Goal: Task Accomplishment & Management: Use online tool/utility

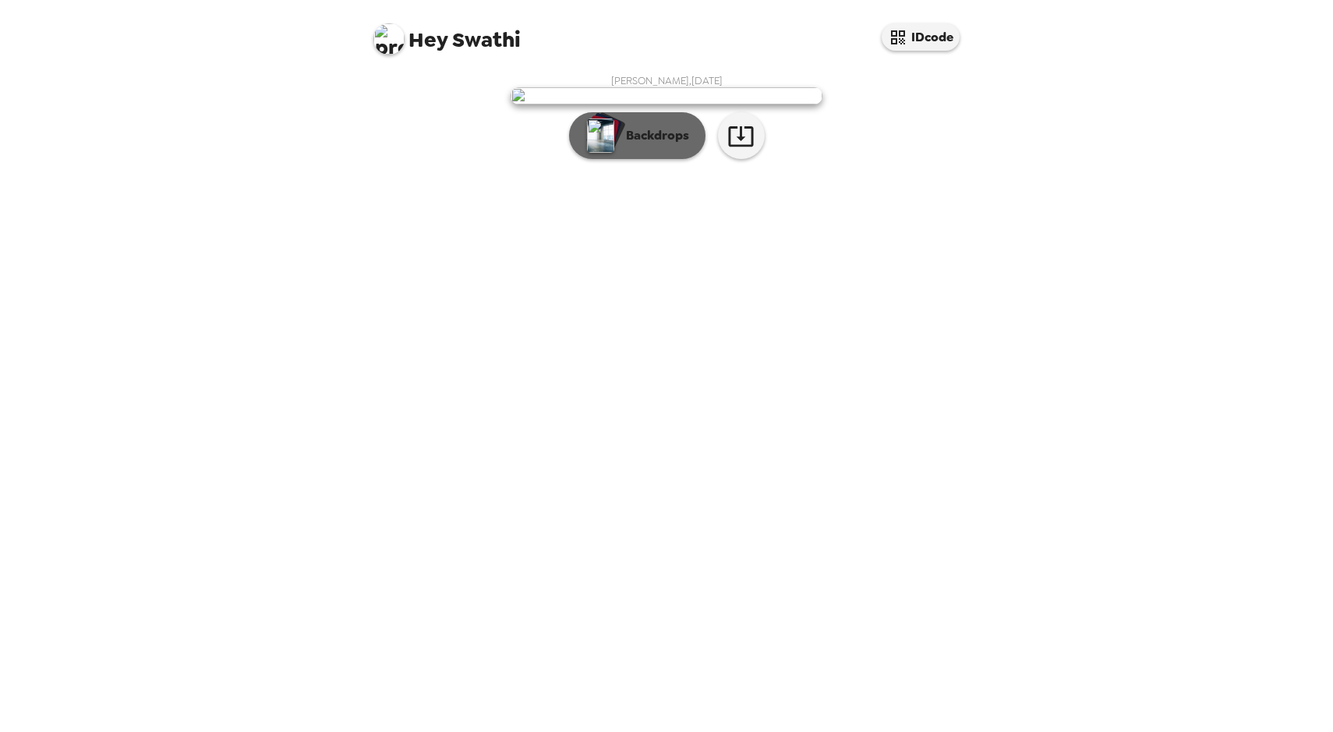
click at [616, 159] on button "Backdrops" at bounding box center [637, 135] width 136 height 47
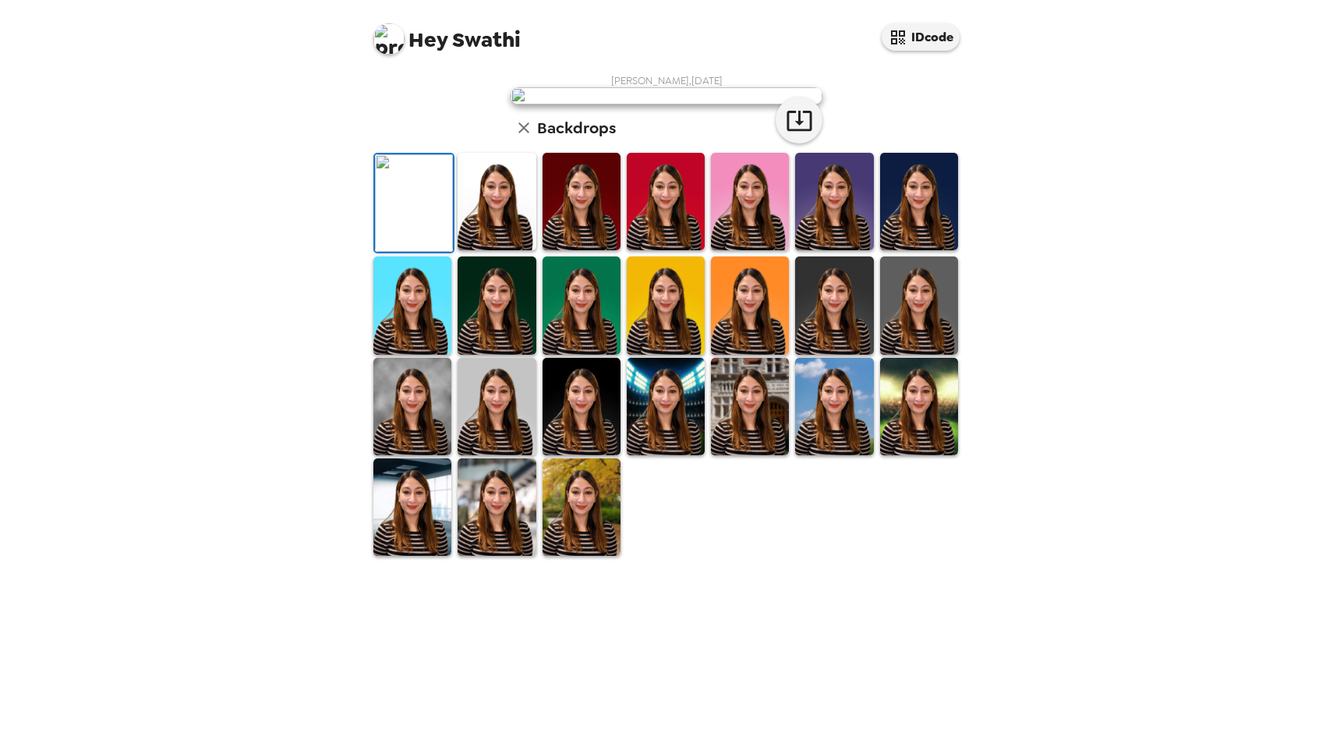
scroll to position [217, 0]
click at [595, 556] on img at bounding box center [581, 506] width 78 height 97
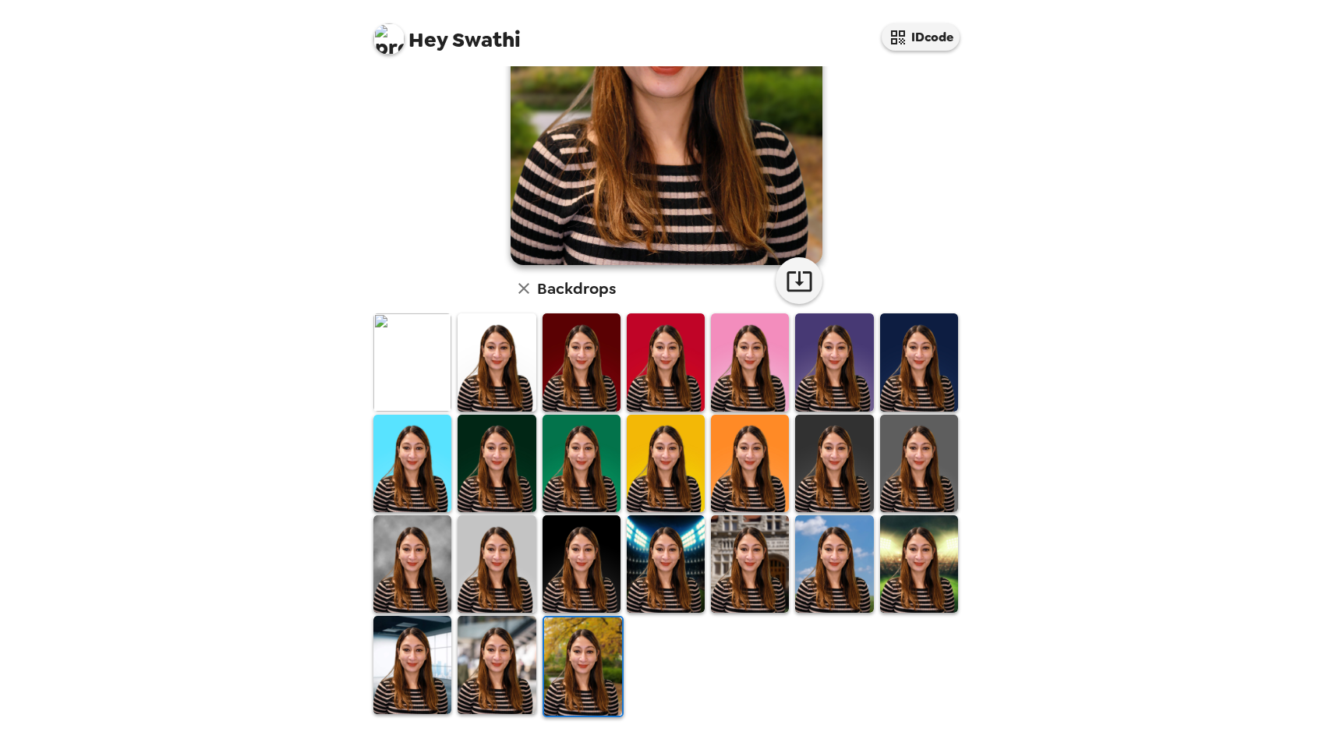
scroll to position [0, 0]
